Goal: Navigation & Orientation: Find specific page/section

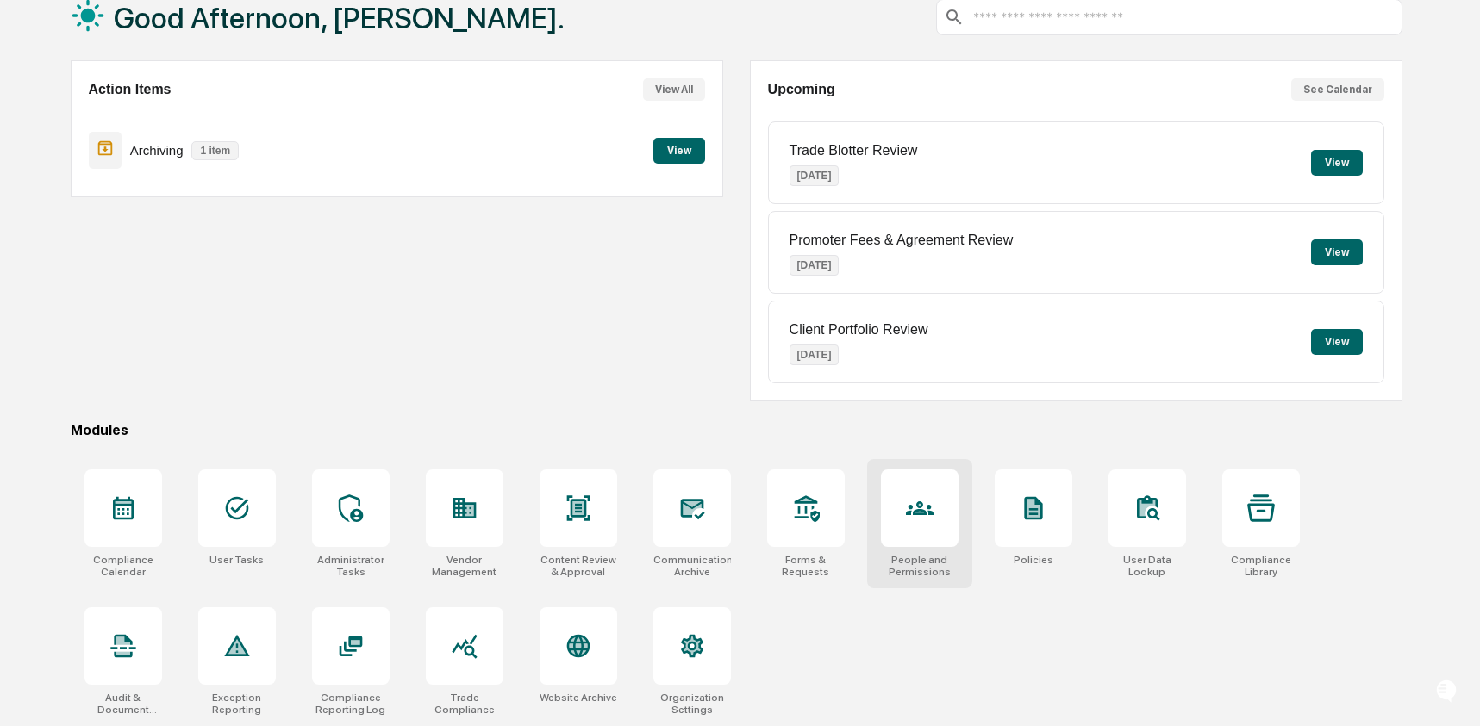
click at [895, 539] on div at bounding box center [920, 509] width 78 height 78
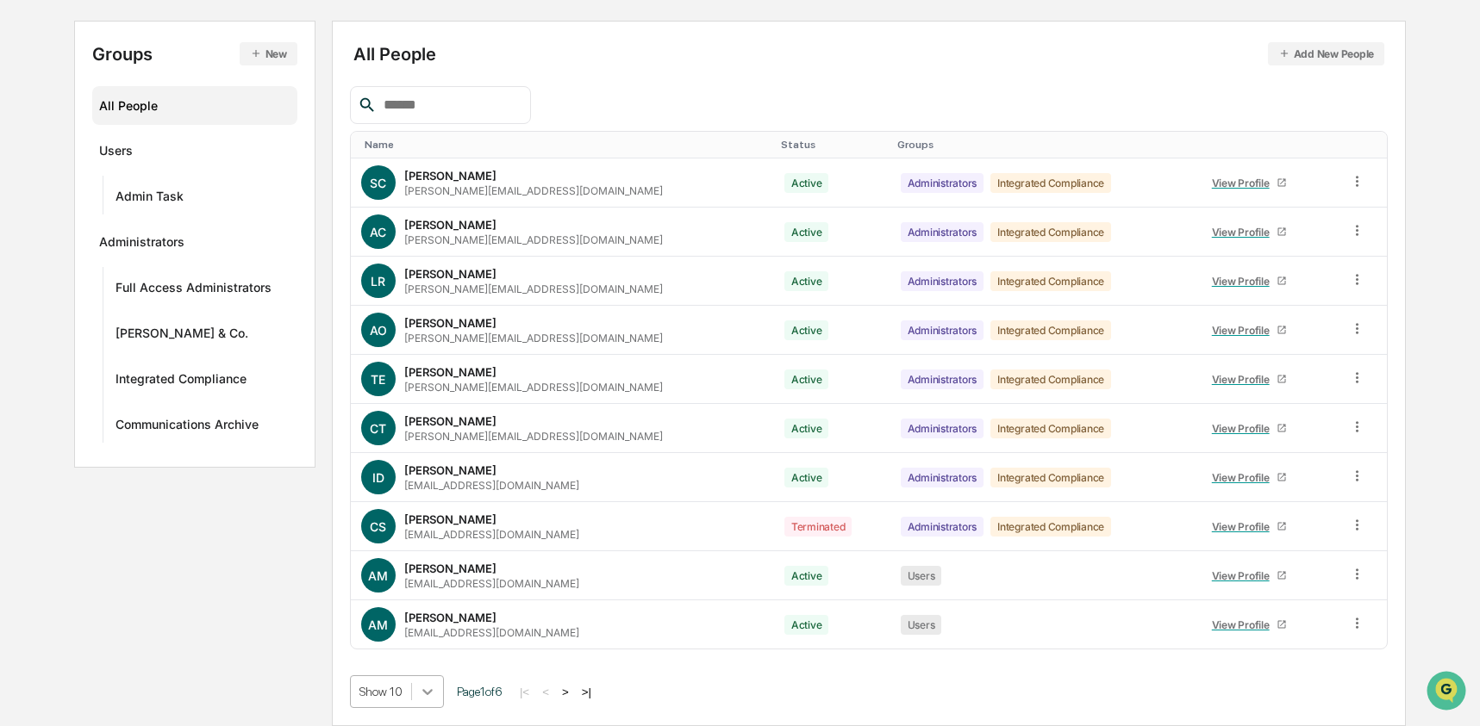
click at [419, 696] on body "Calendar Manage Tasks Reviews Approval Management Company People, Data, Setting…" at bounding box center [740, 277] width 1480 height 900
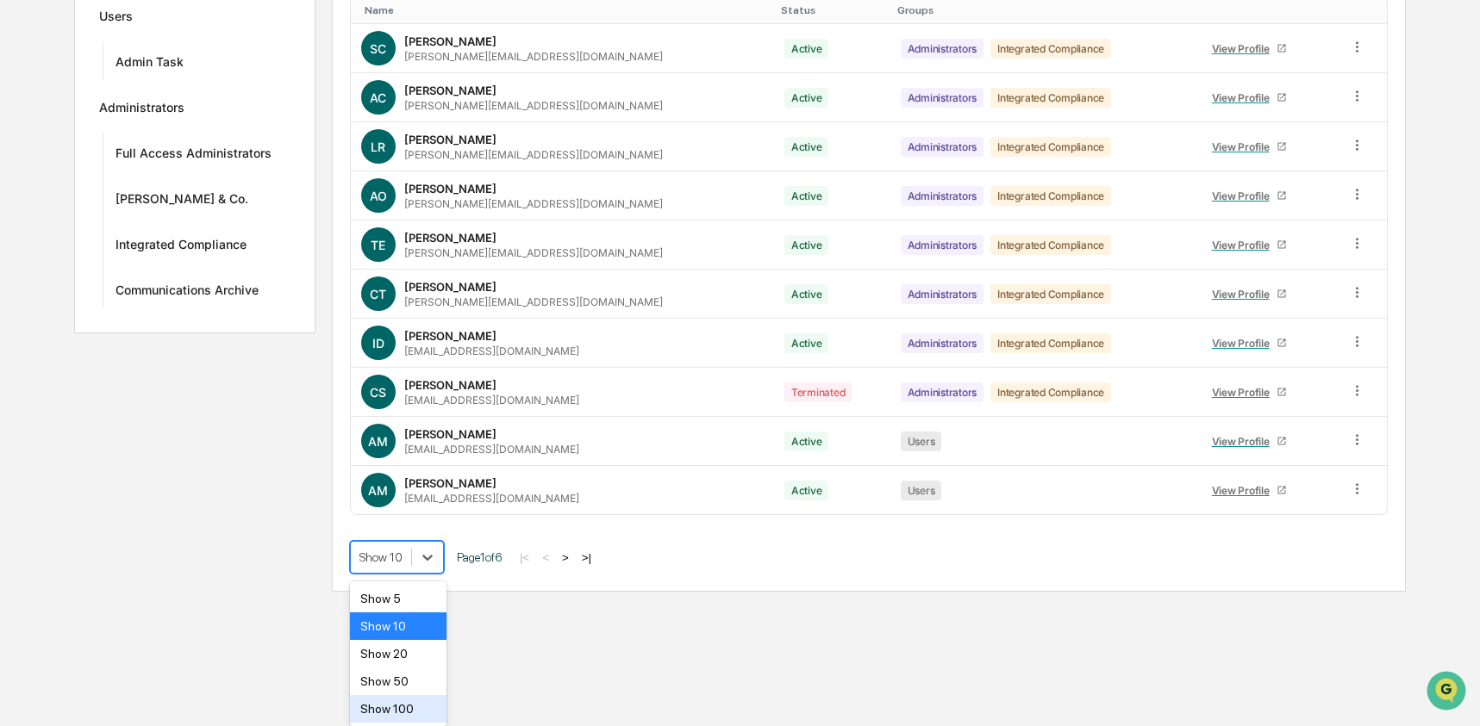
click at [418, 713] on div "Show 100" at bounding box center [398, 709] width 97 height 28
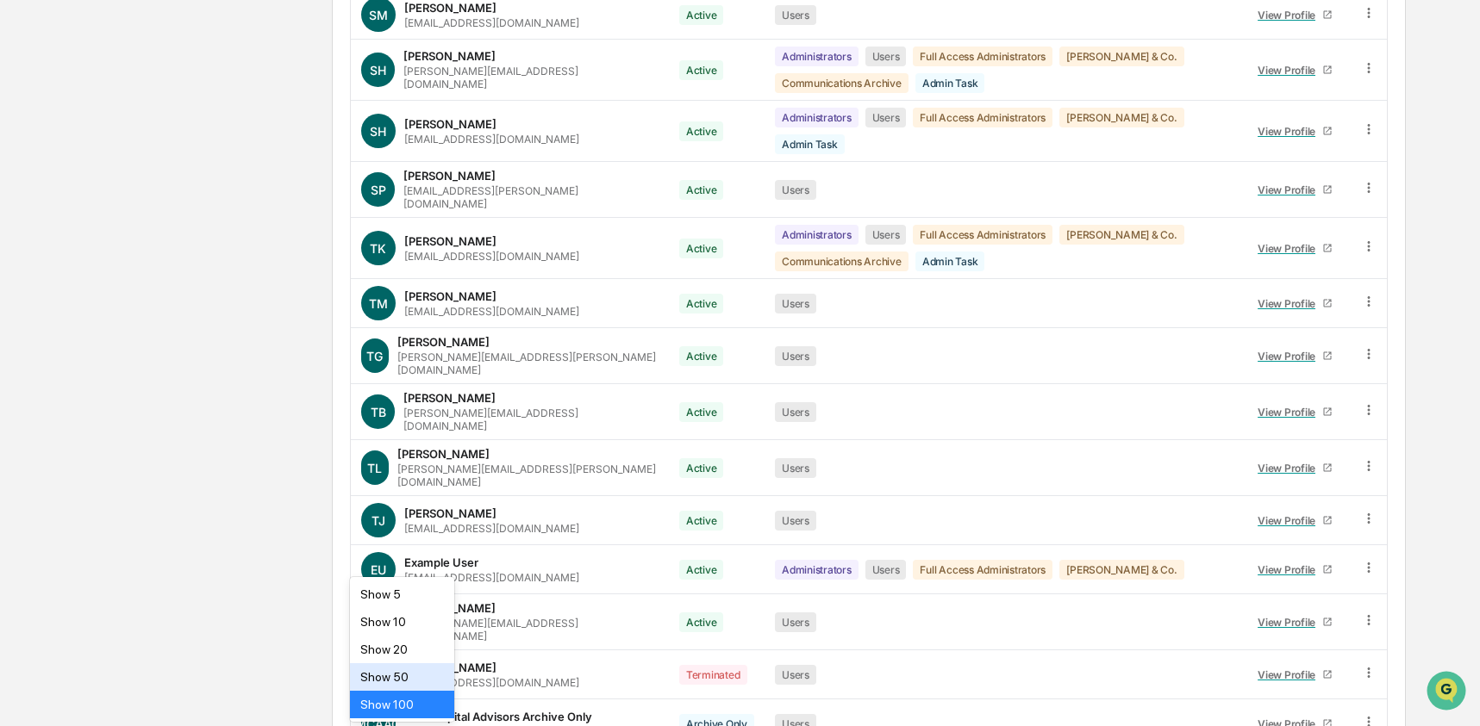
click at [418, 675] on div "Show 50" at bounding box center [402, 678] width 104 height 28
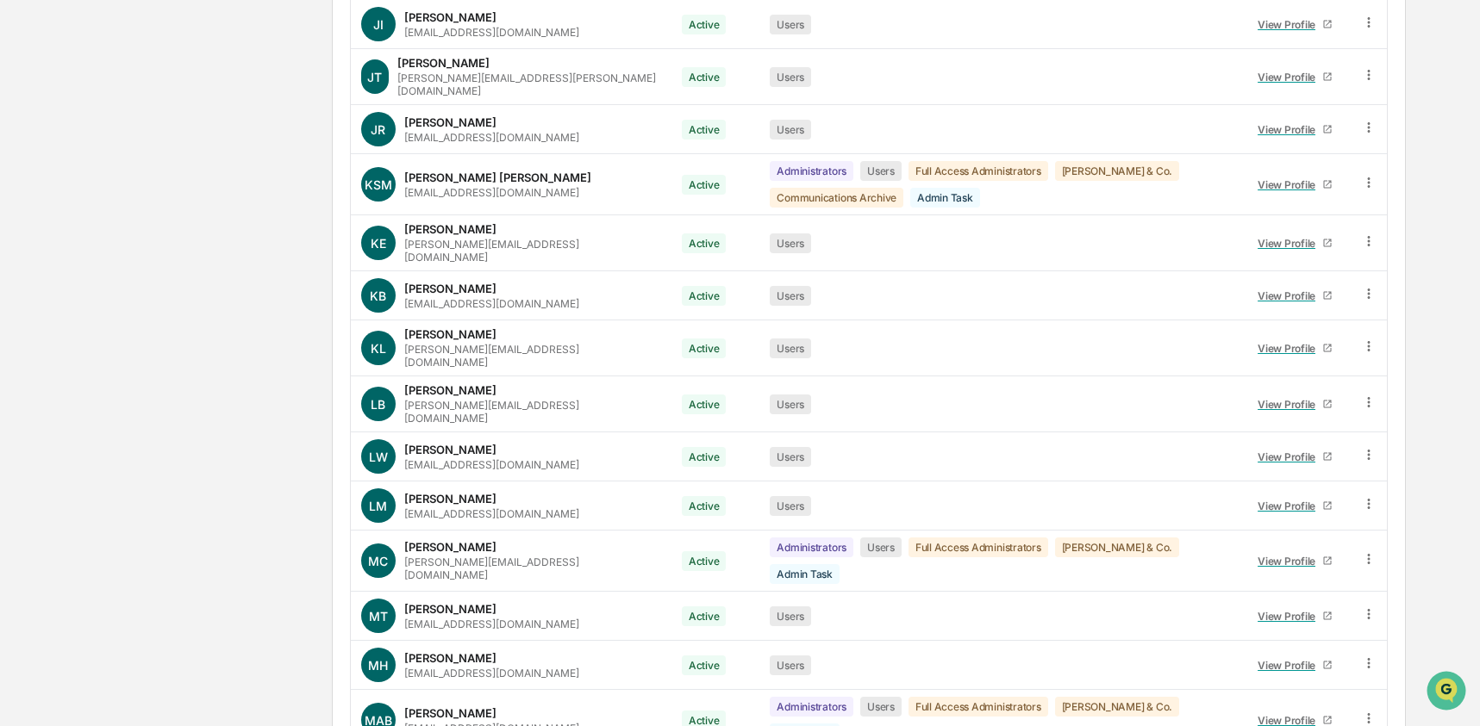
scroll to position [2175, 0]
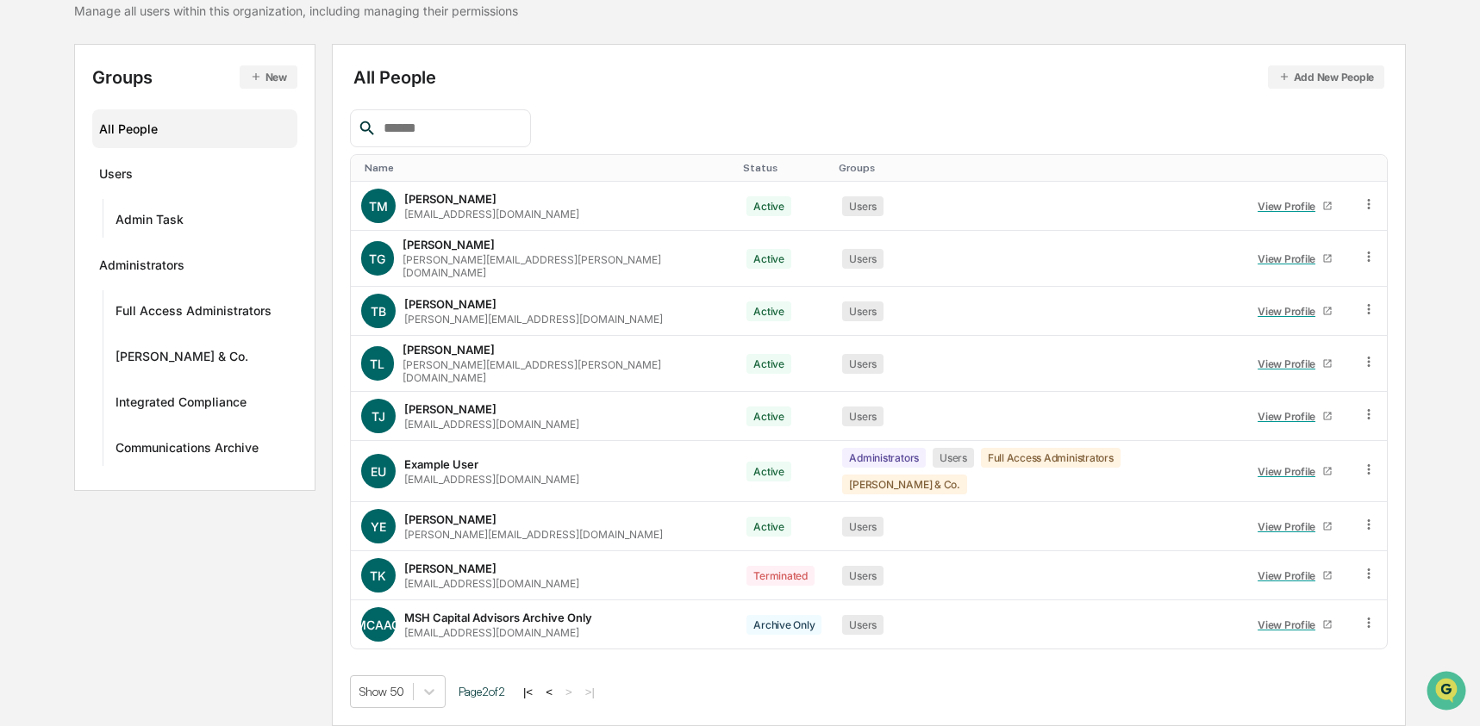
scroll to position [125, 0]
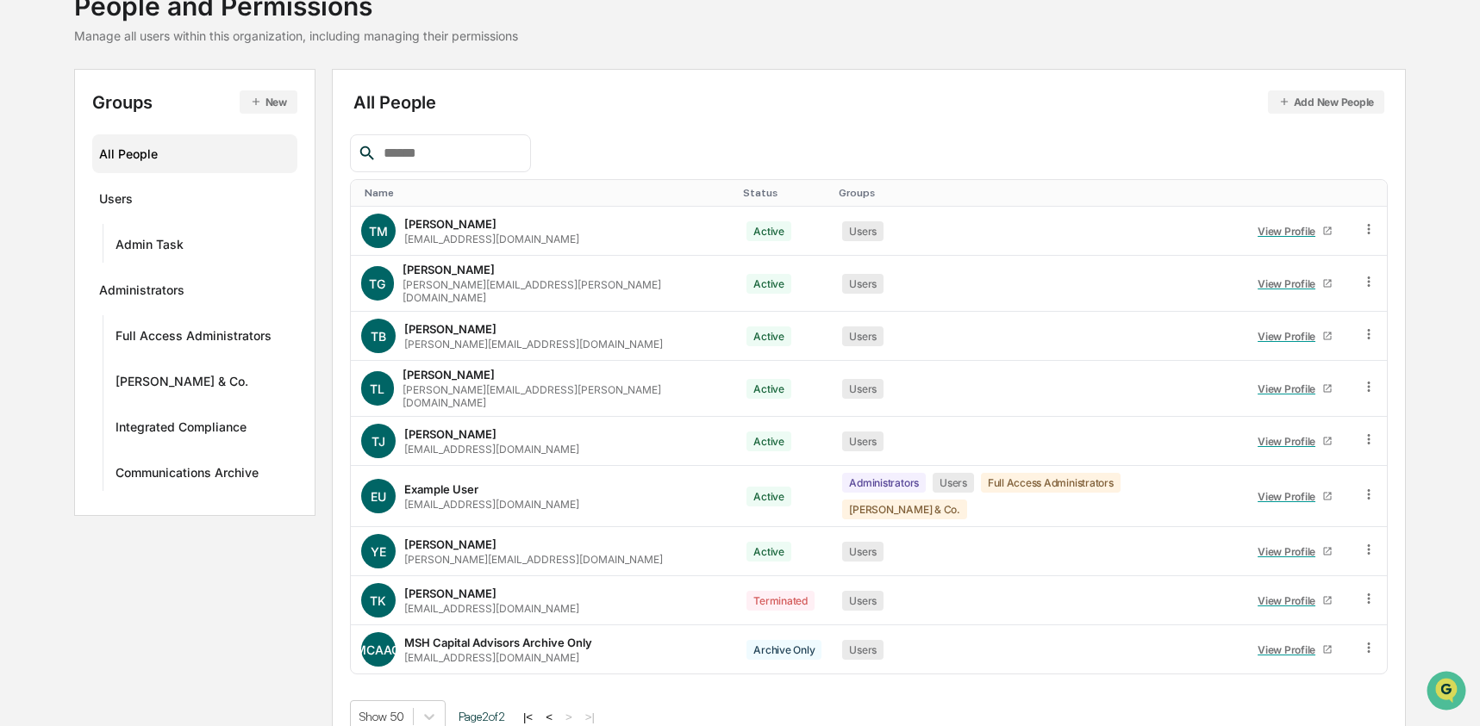
click at [558, 710] on button "<" at bounding box center [548, 717] width 17 height 15
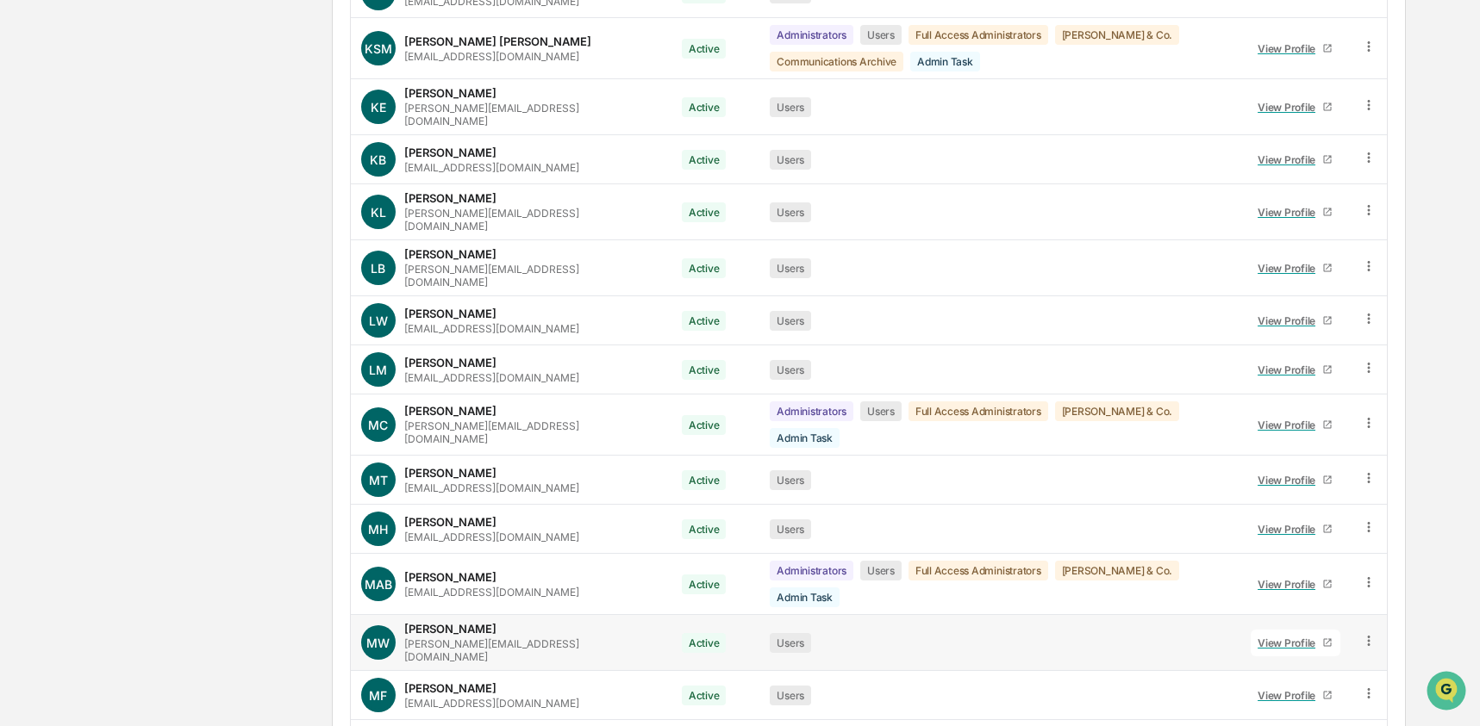
scroll to position [2175, 0]
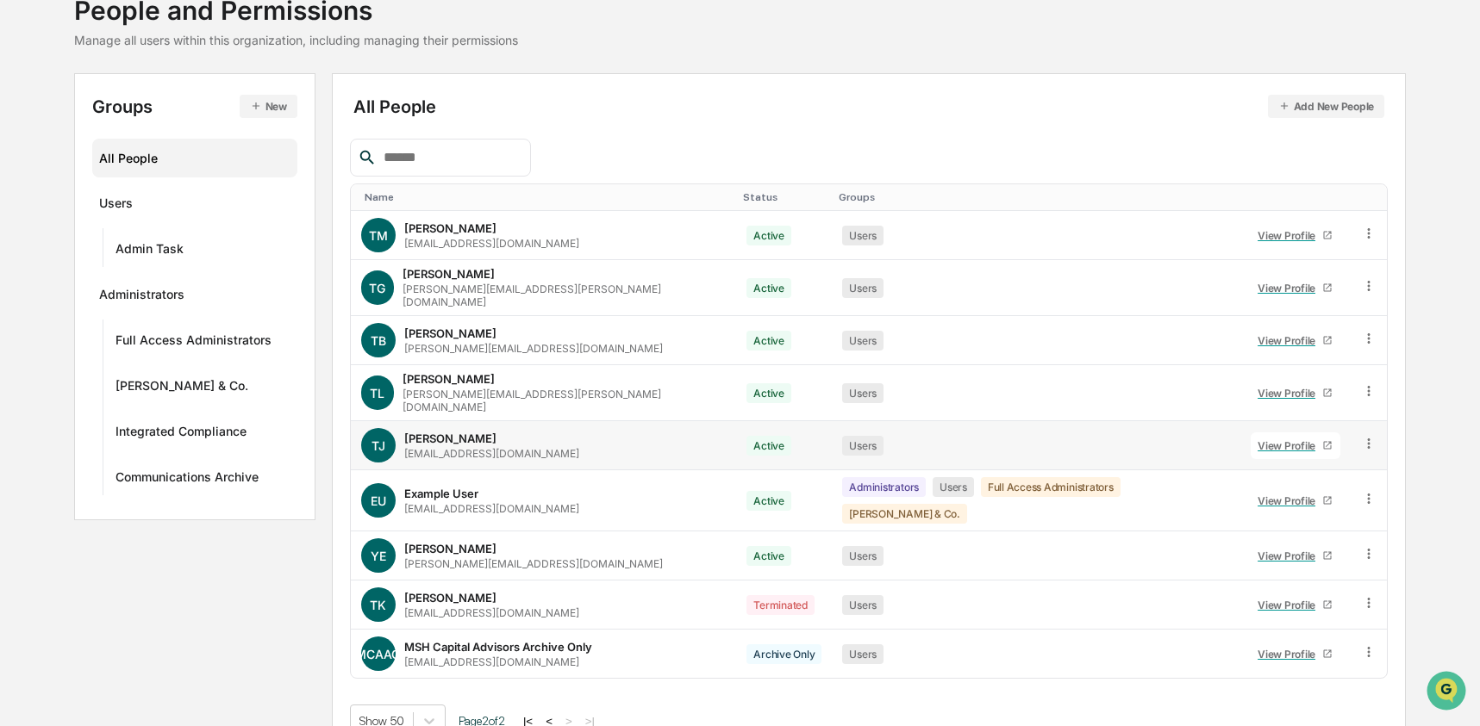
scroll to position [118, 0]
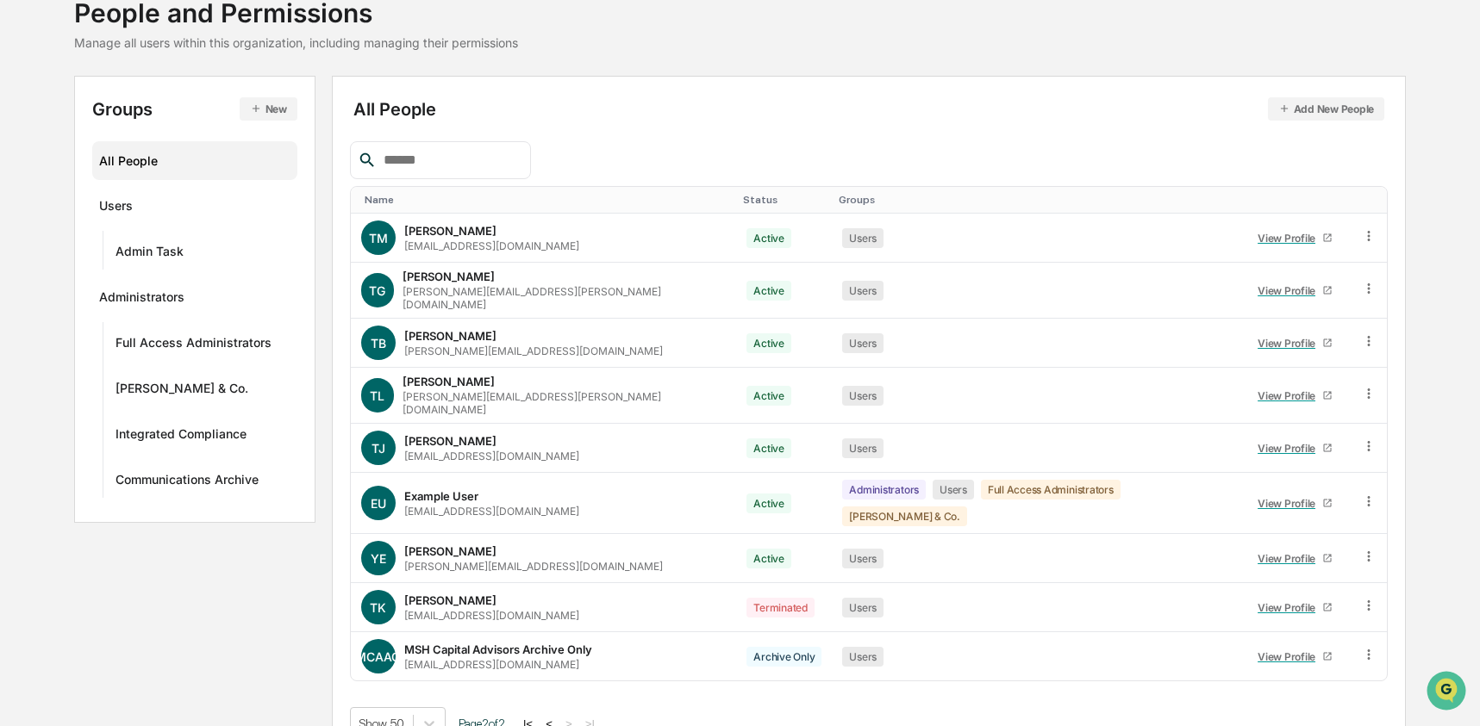
click at [558, 717] on button "<" at bounding box center [548, 724] width 17 height 15
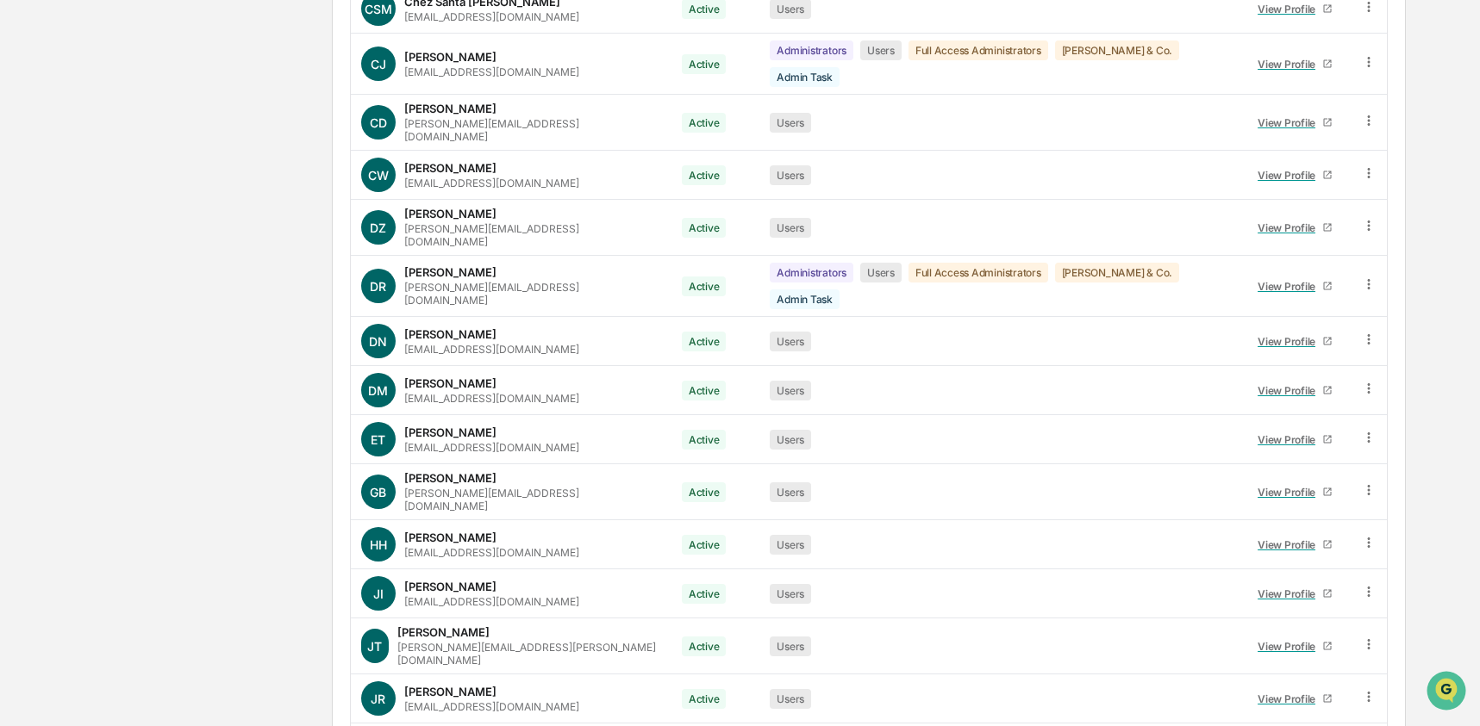
scroll to position [0, 0]
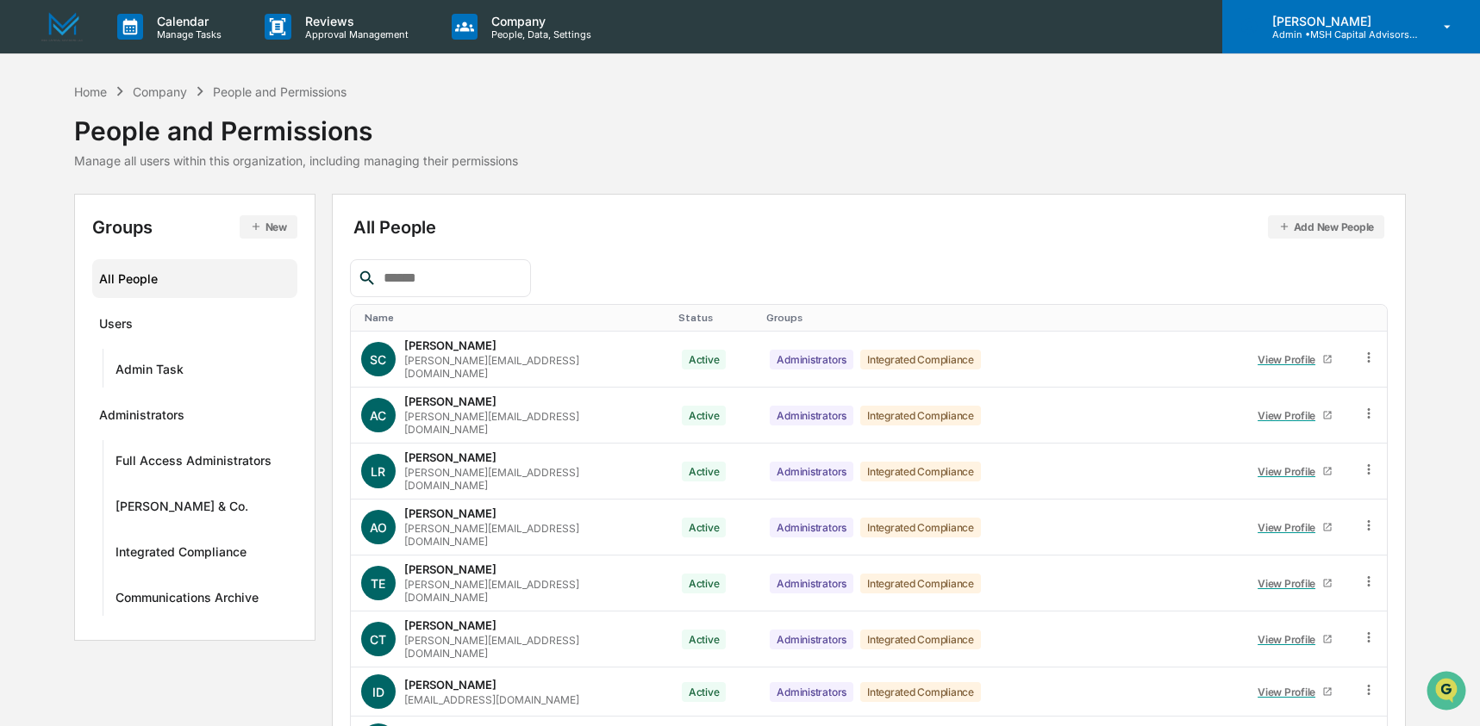
click at [1341, 45] on div "[PERSON_NAME] Admin • MSH Capital Advisors LLC - RIA" at bounding box center [1351, 26] width 258 height 53
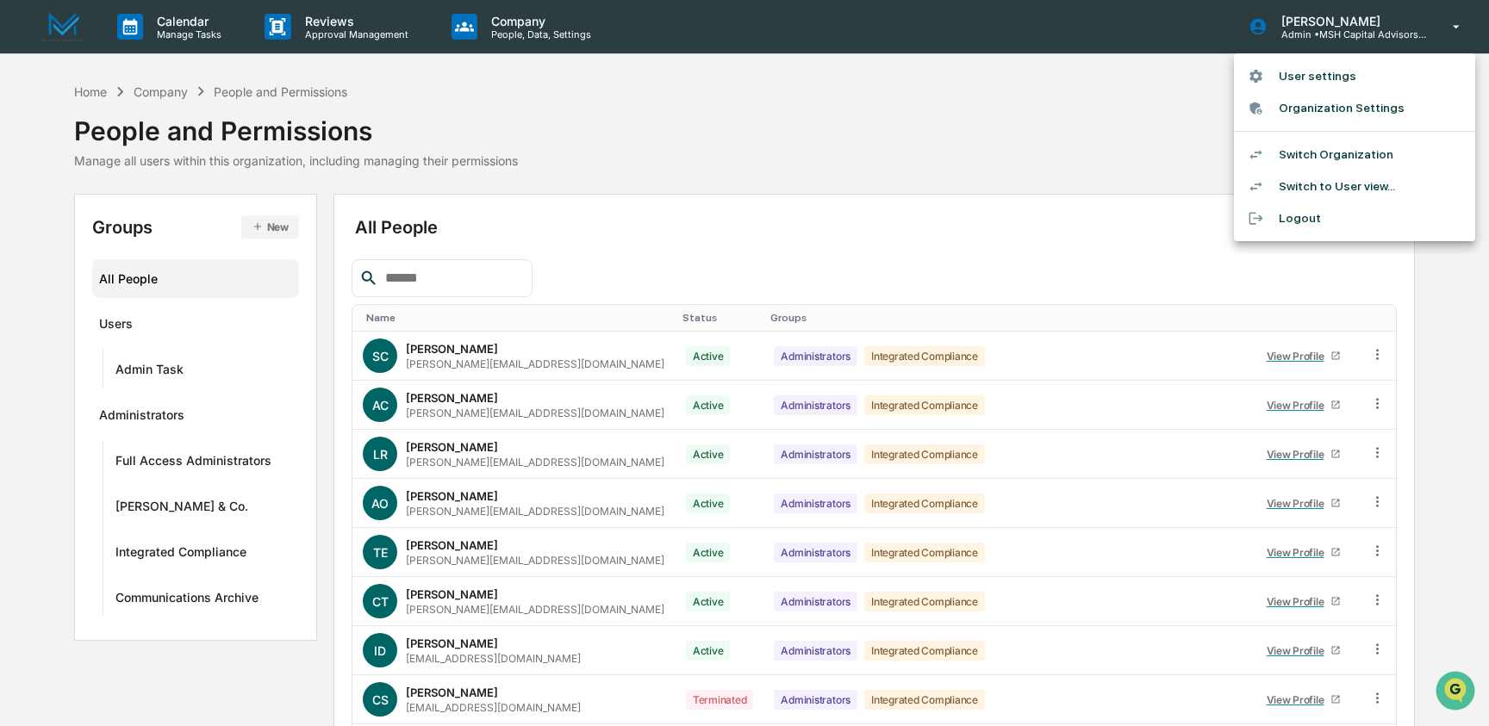
click at [1331, 180] on li "Switch to User view..." at bounding box center [1354, 187] width 241 height 32
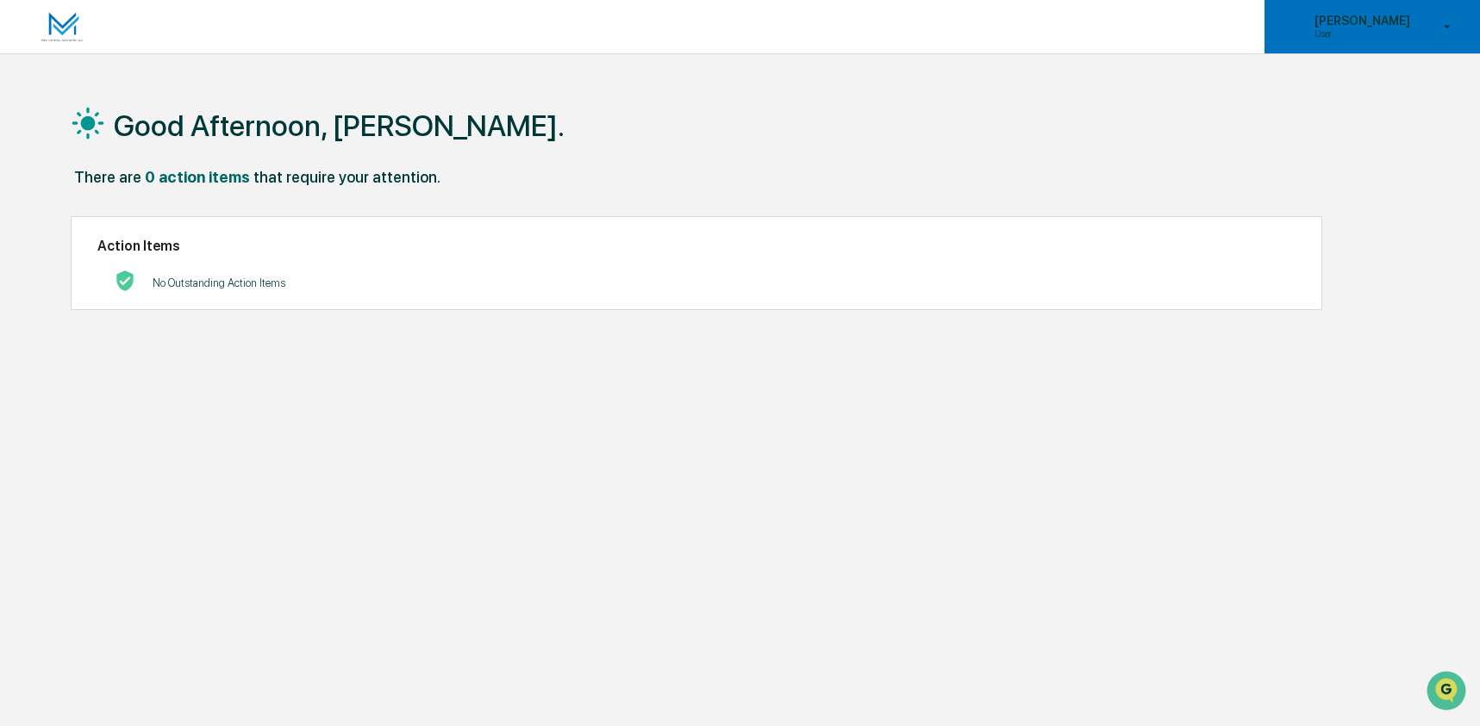
click at [1344, 34] on p "User" at bounding box center [1359, 34] width 118 height 12
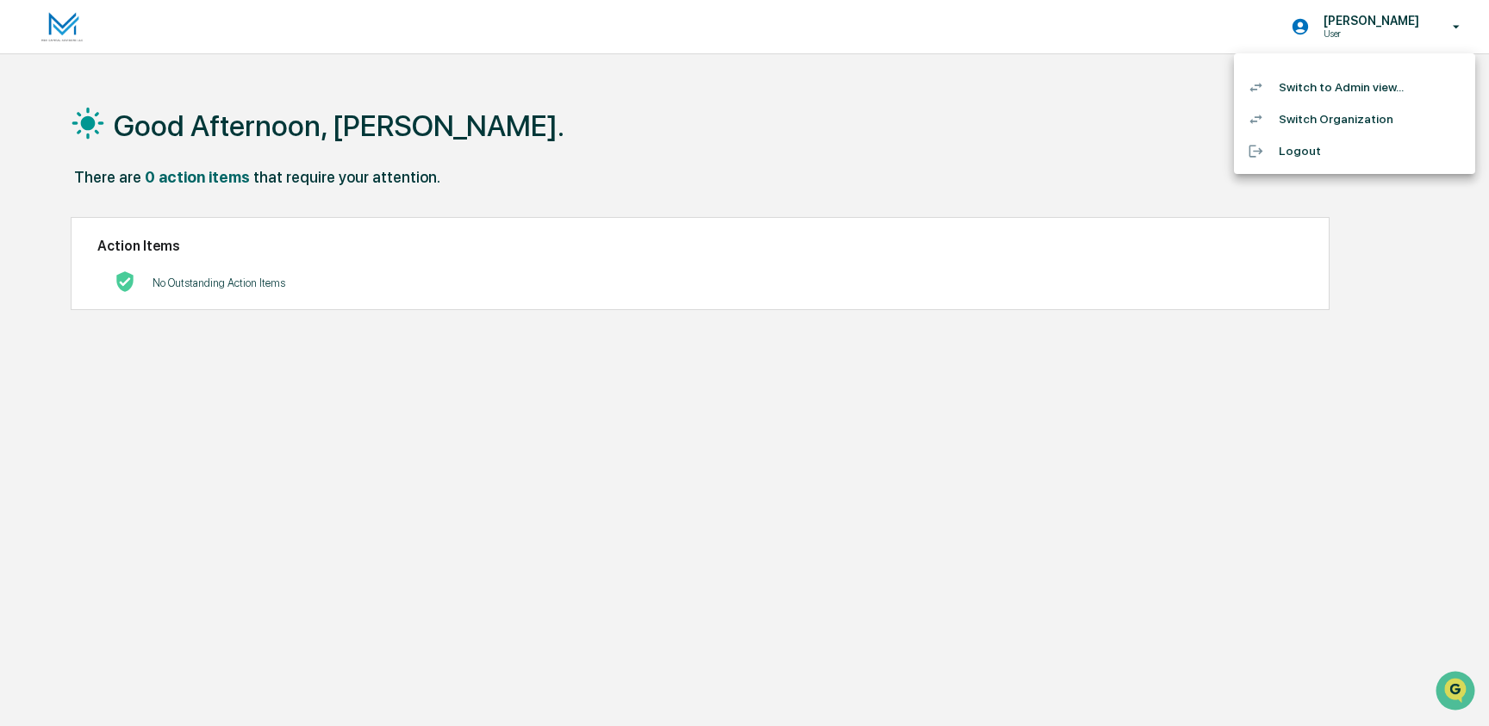
click at [1331, 84] on li "Switch to Admin view..." at bounding box center [1354, 88] width 241 height 32
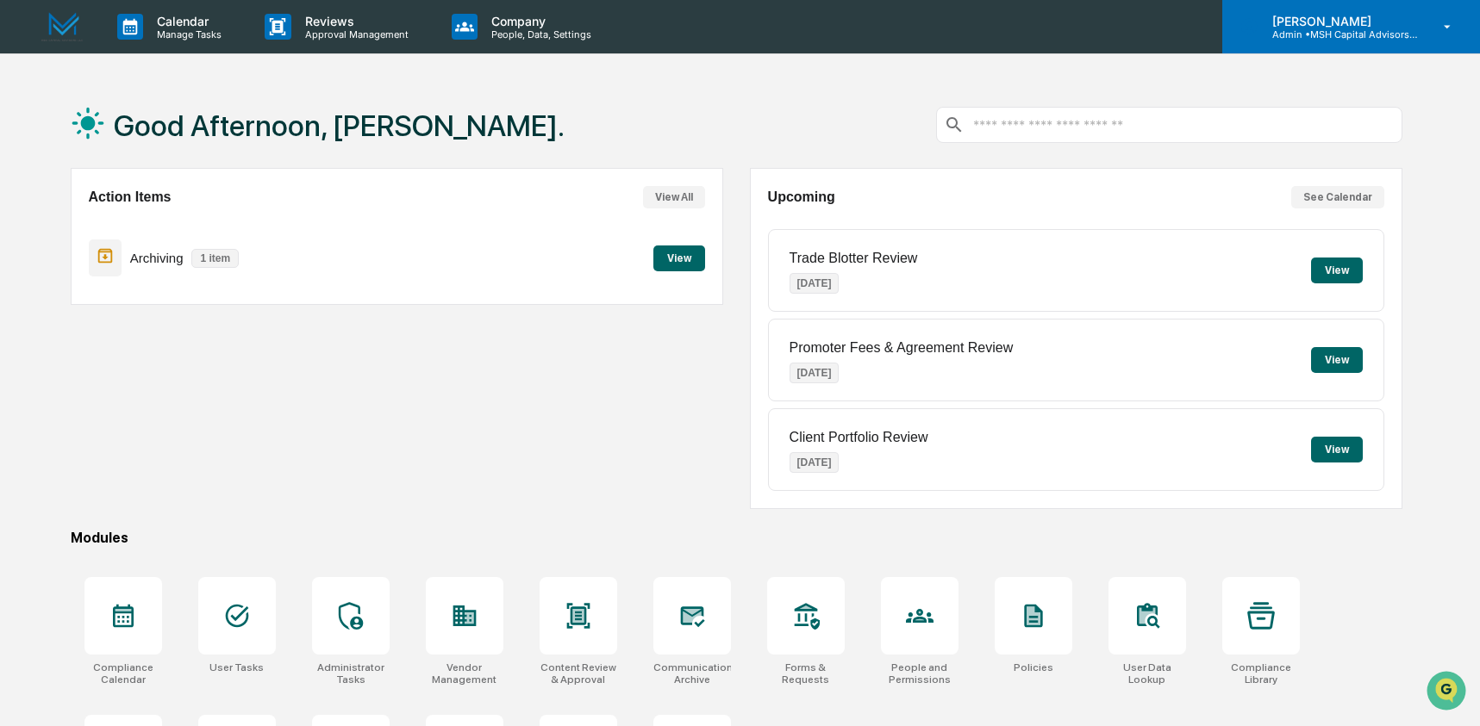
click at [1328, 30] on p "Admin • MSH Capital Advisors LLC - RIA" at bounding box center [1338, 34] width 160 height 12
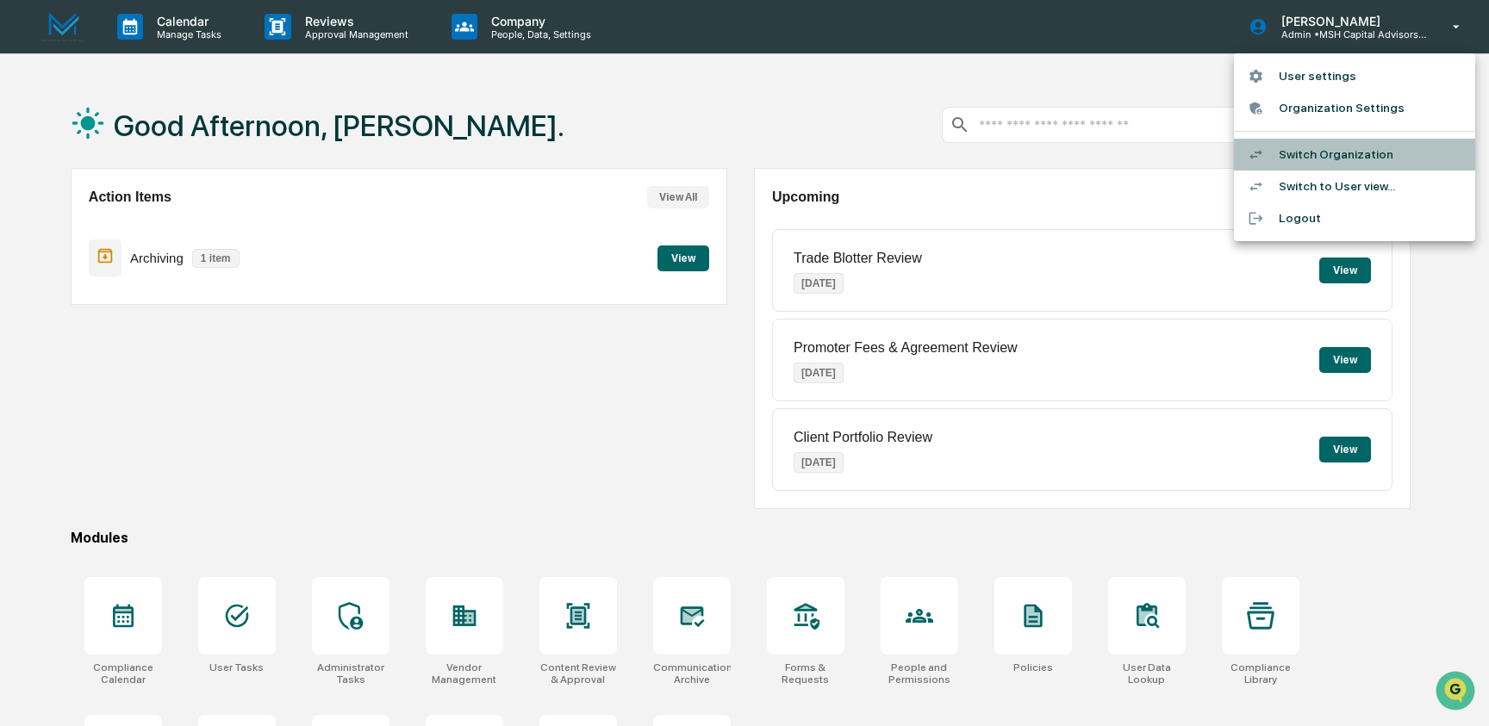
click at [1325, 165] on li "Switch Organization" at bounding box center [1354, 155] width 241 height 32
